Goal: Navigation & Orientation: Find specific page/section

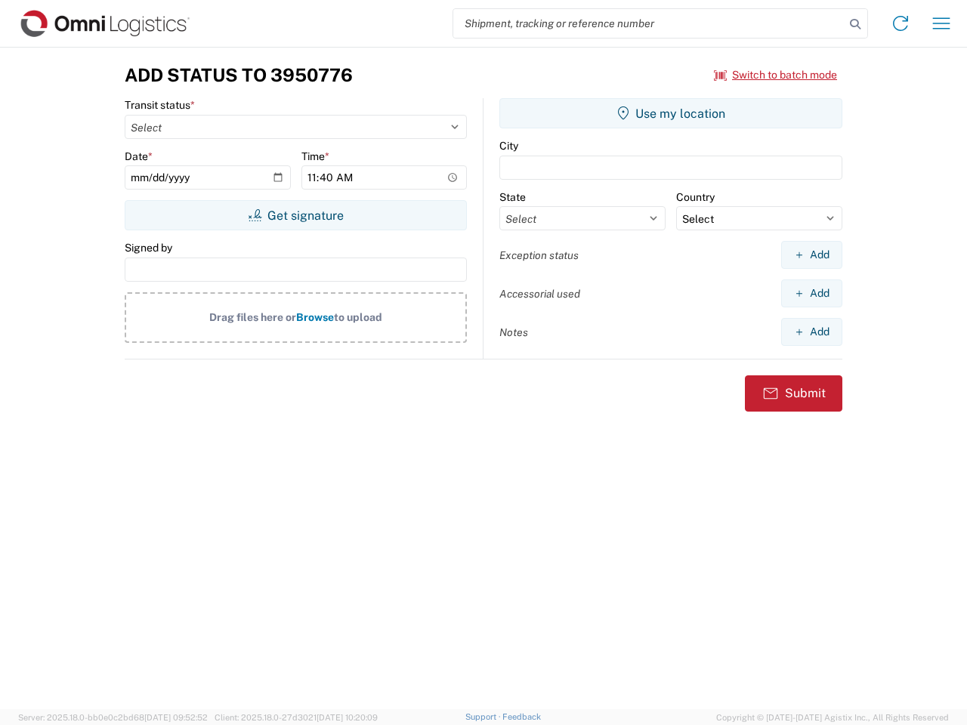
click at [649, 23] on input "search" at bounding box center [648, 23] width 391 height 29
click at [855, 24] on icon at bounding box center [855, 24] width 21 height 21
click at [900, 23] on icon at bounding box center [900, 23] width 24 height 24
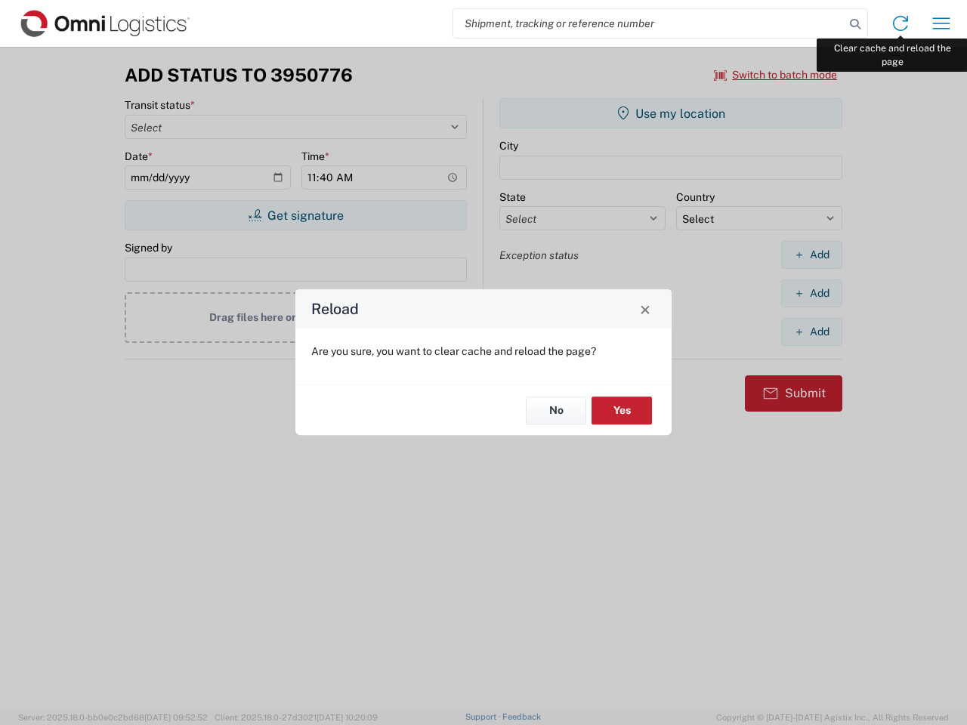
click at [941, 23] on div "Reload Are you sure, you want to clear cache and reload the page? No Yes" at bounding box center [483, 362] width 967 height 725
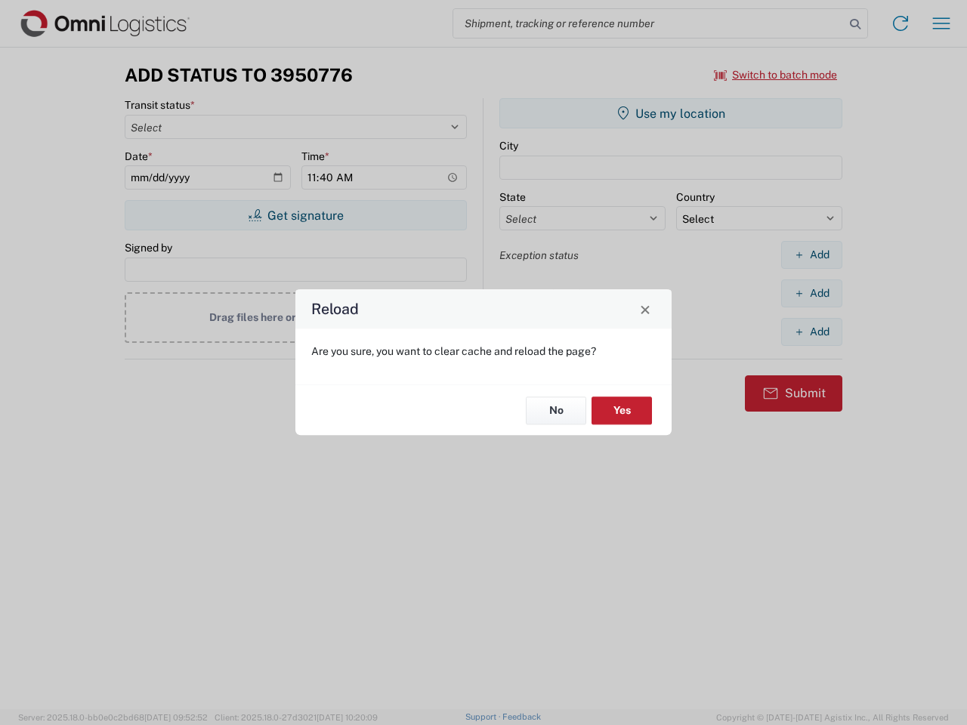
click at [776, 75] on div "Reload Are you sure, you want to clear cache and reload the page? No Yes" at bounding box center [483, 362] width 967 height 725
click at [295, 215] on div "Reload Are you sure, you want to clear cache and reload the page? No Yes" at bounding box center [483, 362] width 967 height 725
click at [671, 113] on div "Reload Are you sure, you want to clear cache and reload the page? No Yes" at bounding box center [483, 362] width 967 height 725
click at [811, 255] on div "Reload Are you sure, you want to clear cache and reload the page? No Yes" at bounding box center [483, 362] width 967 height 725
click at [811, 293] on div "Reload Are you sure, you want to clear cache and reload the page? No Yes" at bounding box center [483, 362] width 967 height 725
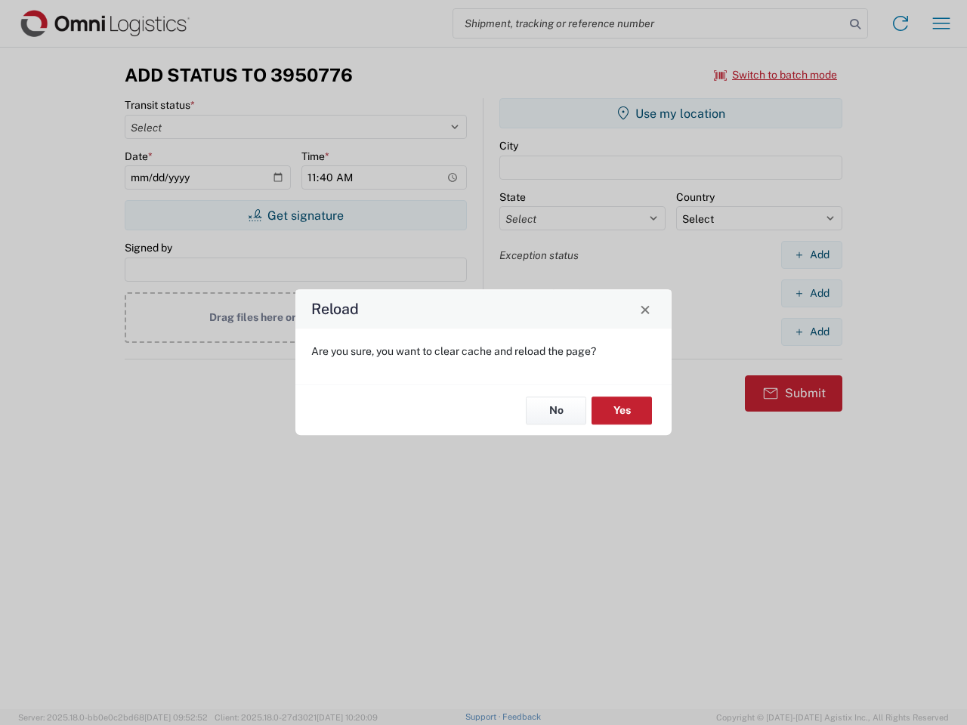
click at [811, 332] on div "Reload Are you sure, you want to clear cache and reload the page? No Yes" at bounding box center [483, 362] width 967 height 725
